Goal: Find specific page/section: Find specific page/section

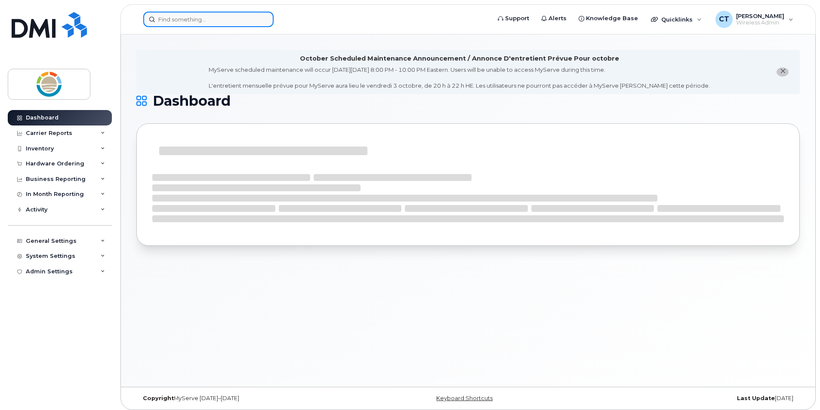
click at [256, 19] on input at bounding box center [208, 19] width 130 height 15
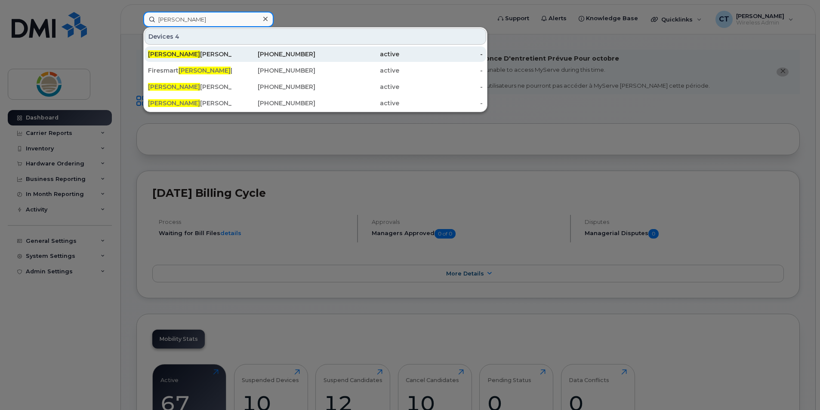
type input "[PERSON_NAME]"
click at [150, 55] on span "[PERSON_NAME]" at bounding box center [174, 54] width 52 height 8
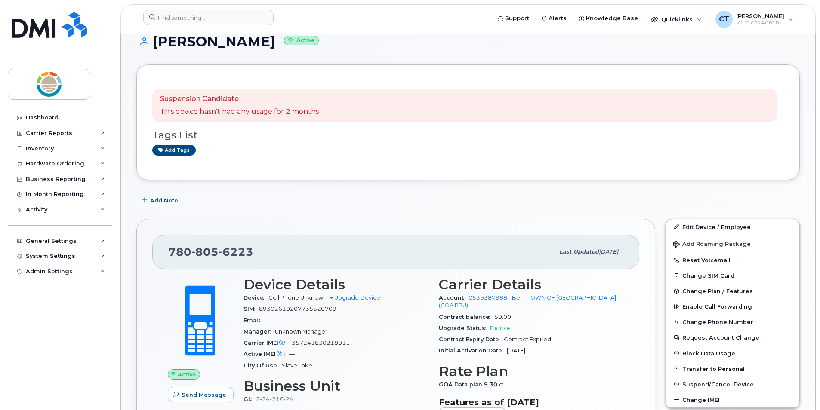
scroll to position [43, 0]
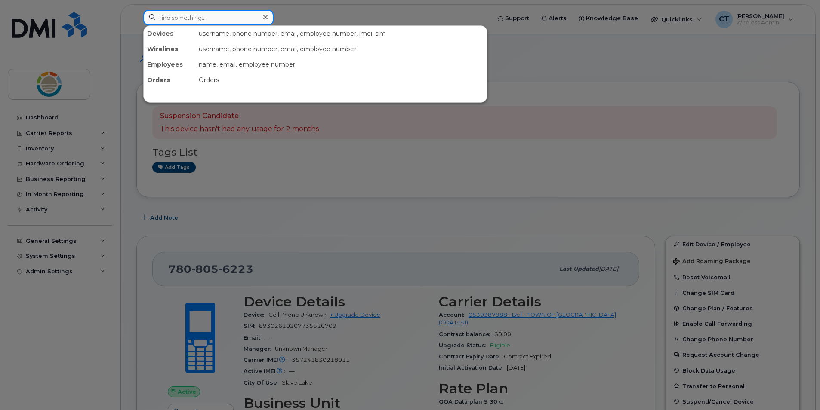
click at [218, 14] on input at bounding box center [208, 17] width 130 height 15
click at [440, 185] on div at bounding box center [410, 205] width 820 height 410
click at [231, 21] on input at bounding box center [208, 17] width 130 height 15
click at [425, 97] on div "Devices username, phone number, email, employee number, imei, sim Wirelines use…" at bounding box center [315, 63] width 344 height 77
click at [187, 18] on input at bounding box center [208, 17] width 130 height 15
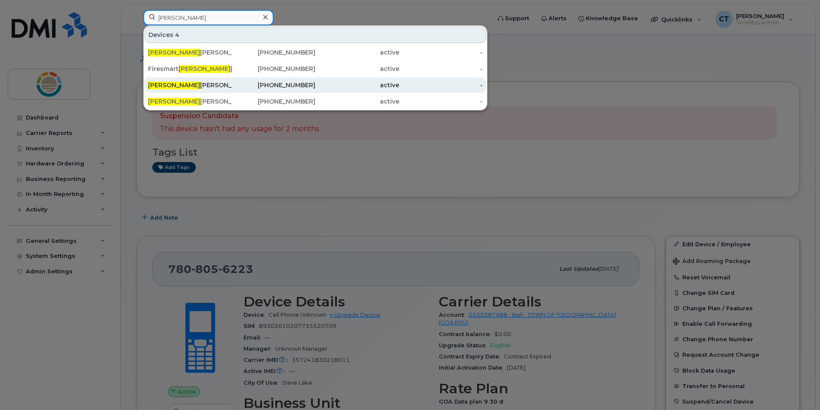
type input "[PERSON_NAME]"
click at [175, 86] on div "[PERSON_NAME]" at bounding box center [190, 85] width 84 height 9
